Goal: Check status: Check status

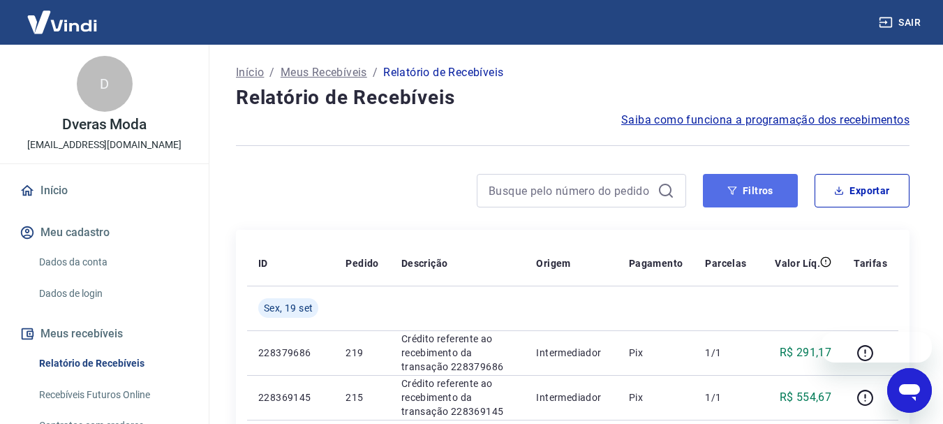
click at [752, 204] on button "Filtros" at bounding box center [750, 190] width 95 height 33
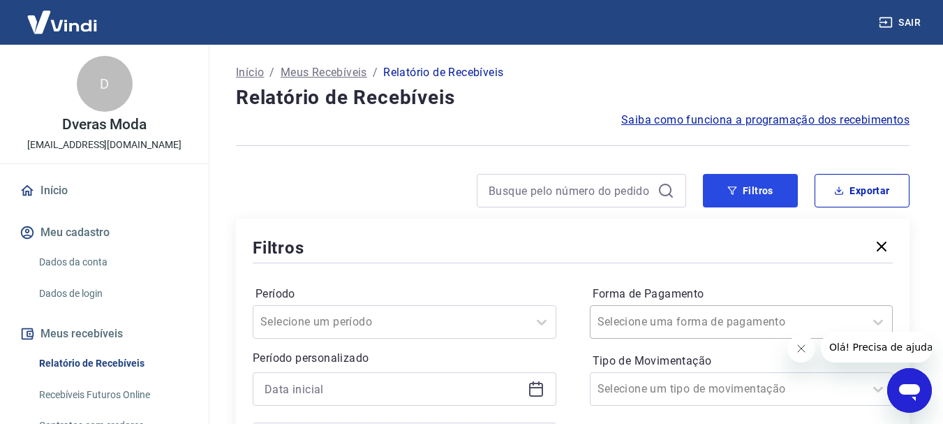
scroll to position [140, 0]
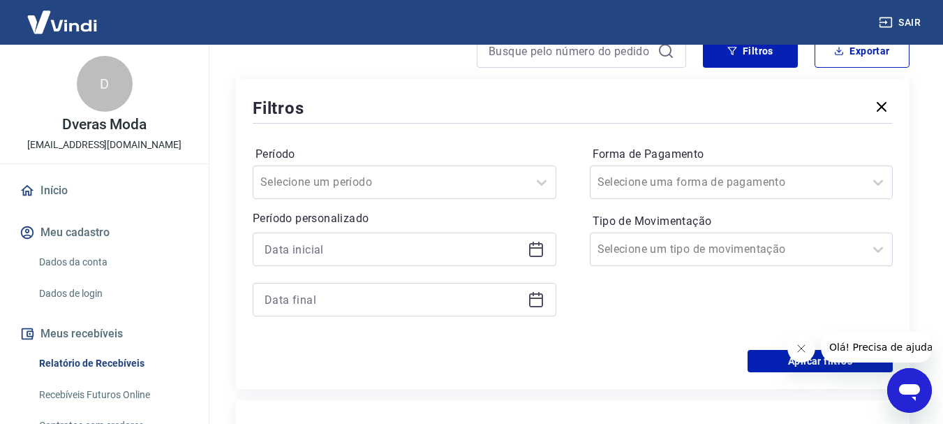
click at [535, 254] on icon at bounding box center [536, 249] width 17 height 17
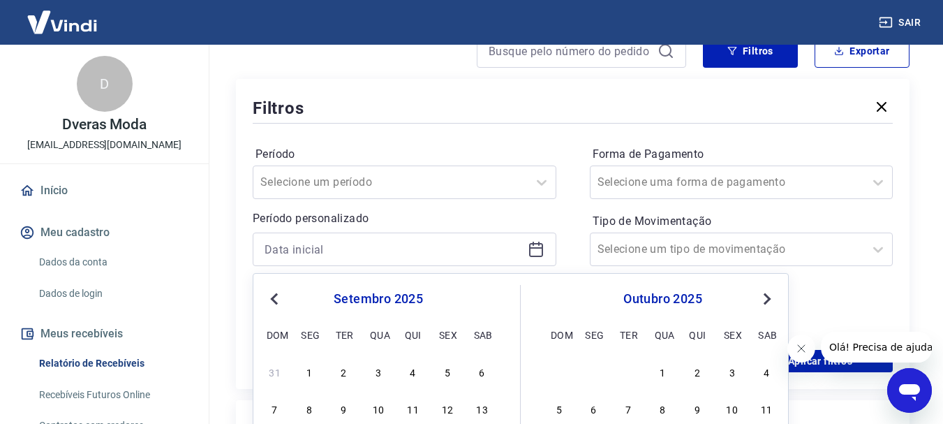
click at [276, 298] on span "Previous Month" at bounding box center [276, 298] width 0 height 16
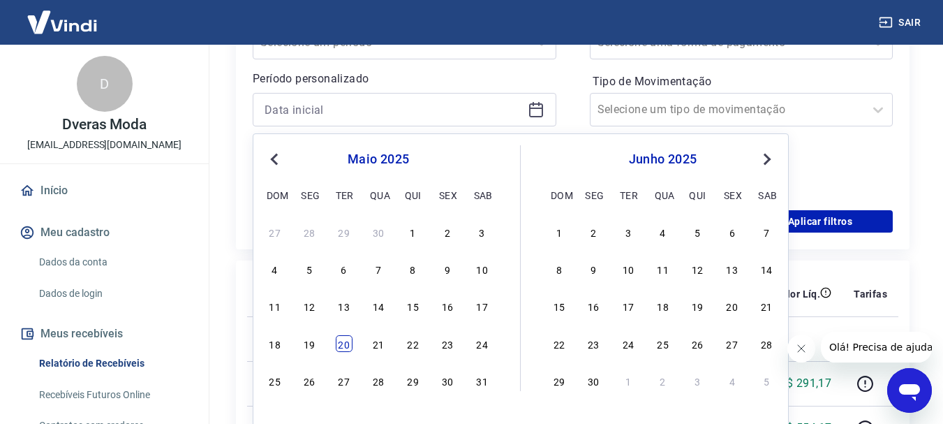
click at [341, 343] on div "20" at bounding box center [344, 343] width 17 height 17
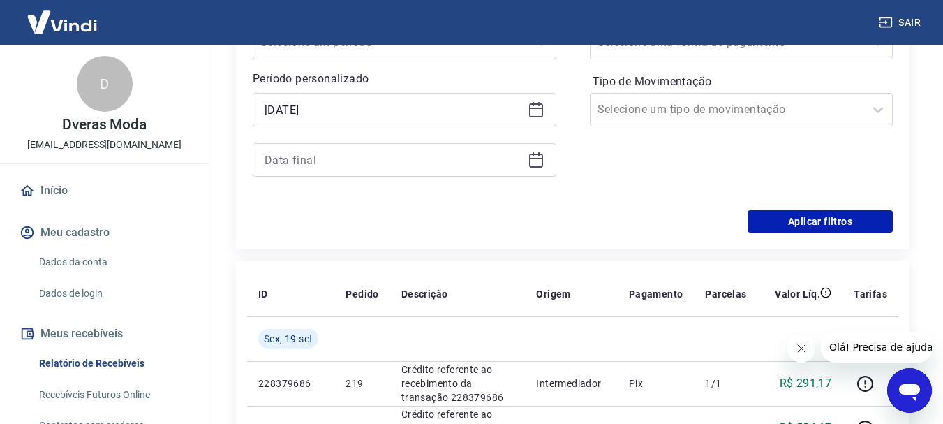
type input "[DATE]"
click at [537, 163] on icon at bounding box center [536, 159] width 17 height 17
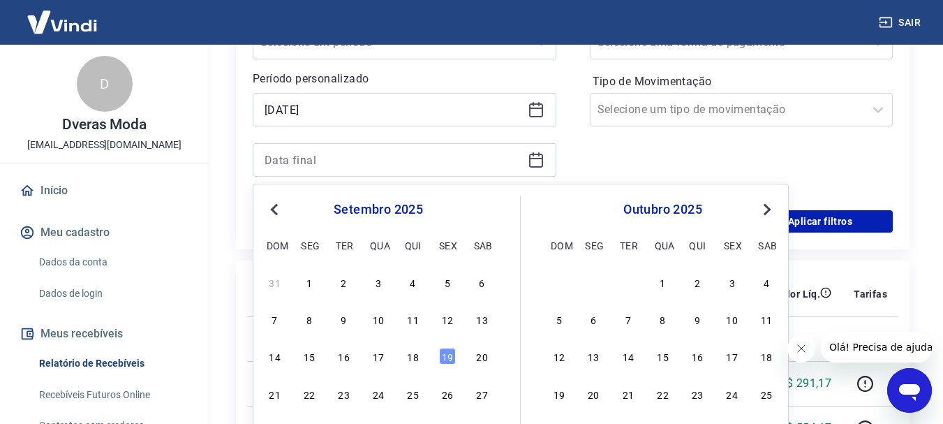
click at [276, 209] on span "Previous Month" at bounding box center [276, 209] width 0 height 16
click at [276, 206] on span "Previous Month" at bounding box center [276, 209] width 0 height 16
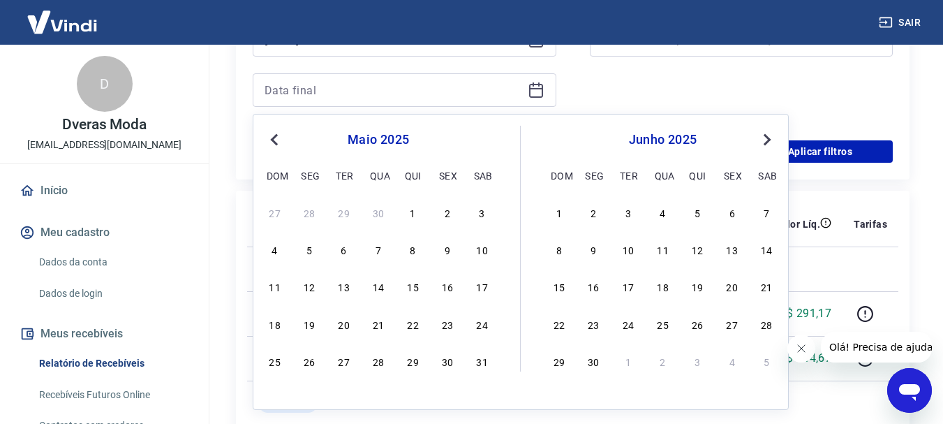
scroll to position [419, 0]
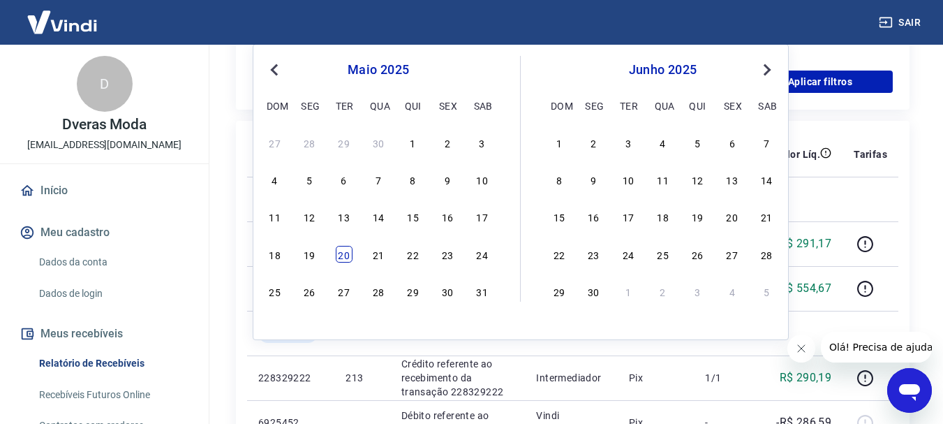
click at [341, 255] on div "20" at bounding box center [344, 254] width 17 height 17
type input "[DATE]"
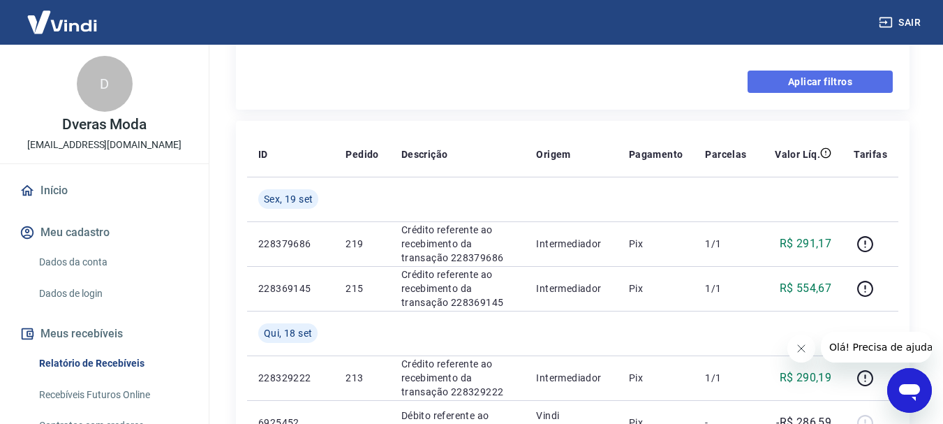
click at [836, 86] on button "Aplicar filtros" at bounding box center [819, 81] width 145 height 22
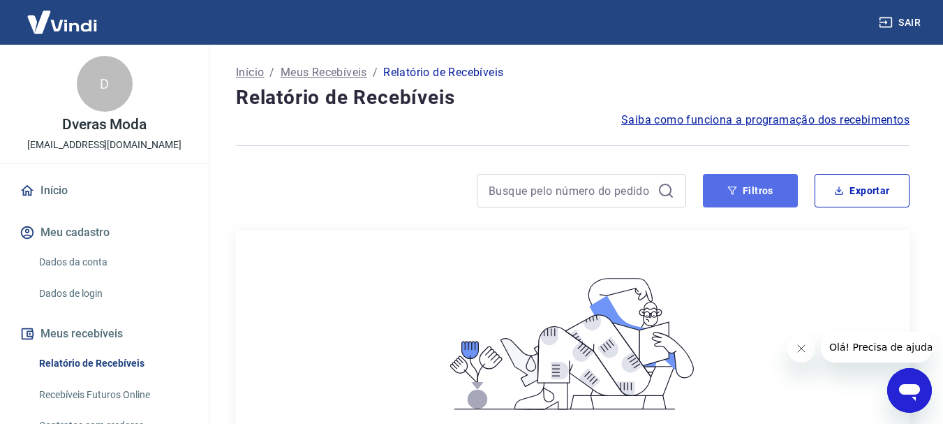
click at [766, 187] on button "Filtros" at bounding box center [750, 190] width 95 height 33
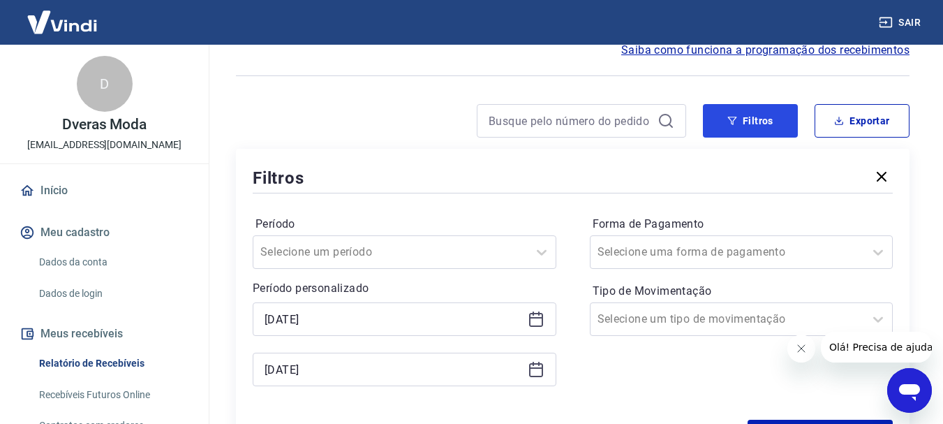
scroll to position [140, 0]
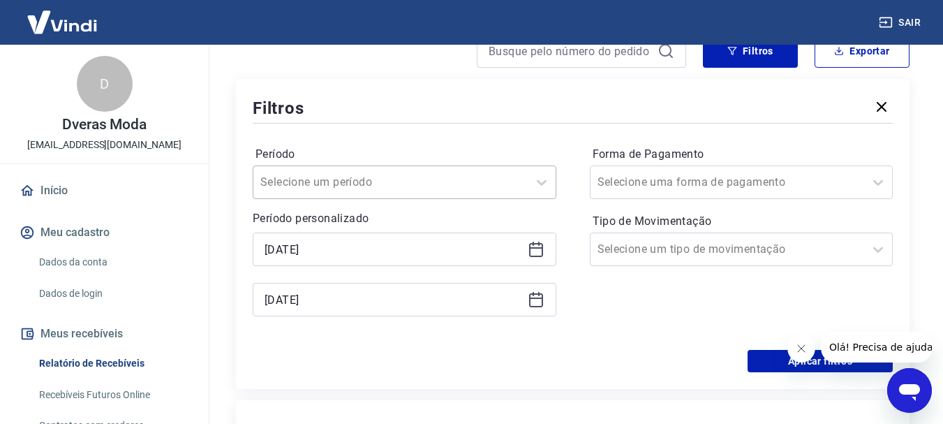
click at [509, 187] on div at bounding box center [390, 182] width 260 height 20
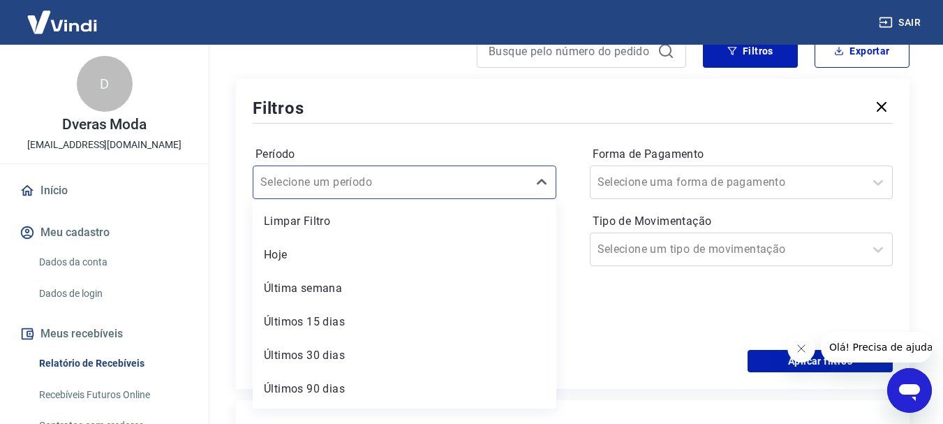
click at [567, 121] on div at bounding box center [573, 123] width 640 height 6
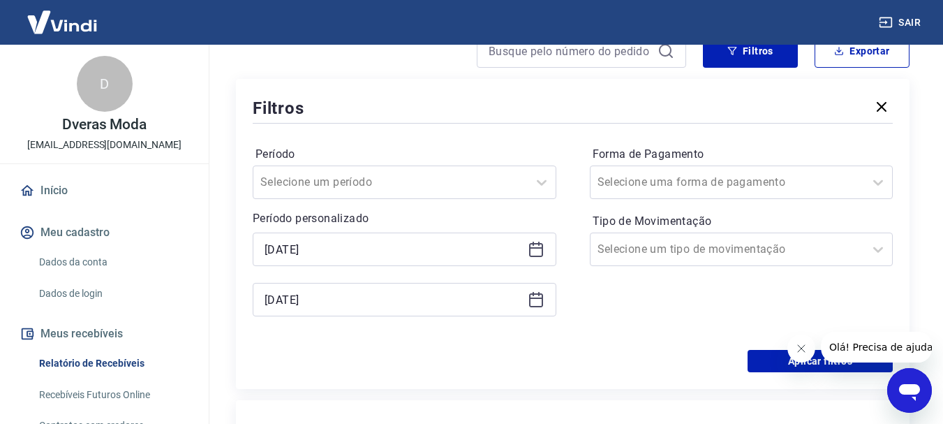
scroll to position [279, 0]
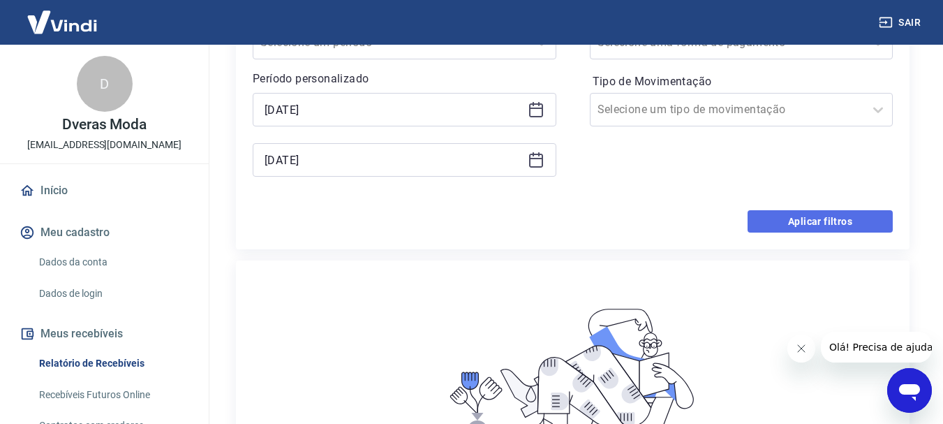
click at [807, 223] on button "Aplicar filtros" at bounding box center [819, 221] width 145 height 22
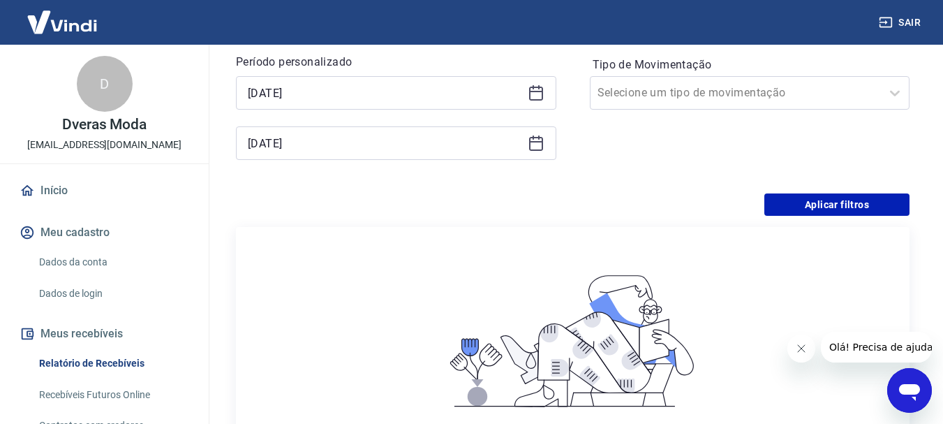
scroll to position [269, 0]
